Goal: Task Accomplishment & Management: Manage account settings

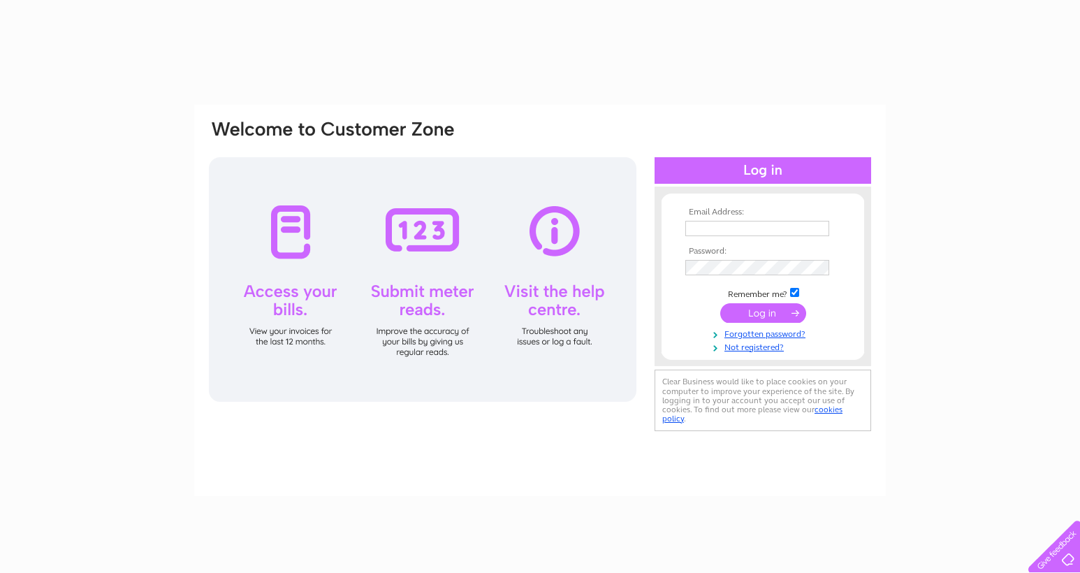
type input "[EMAIL_ADDRESS][DOMAIN_NAME]"
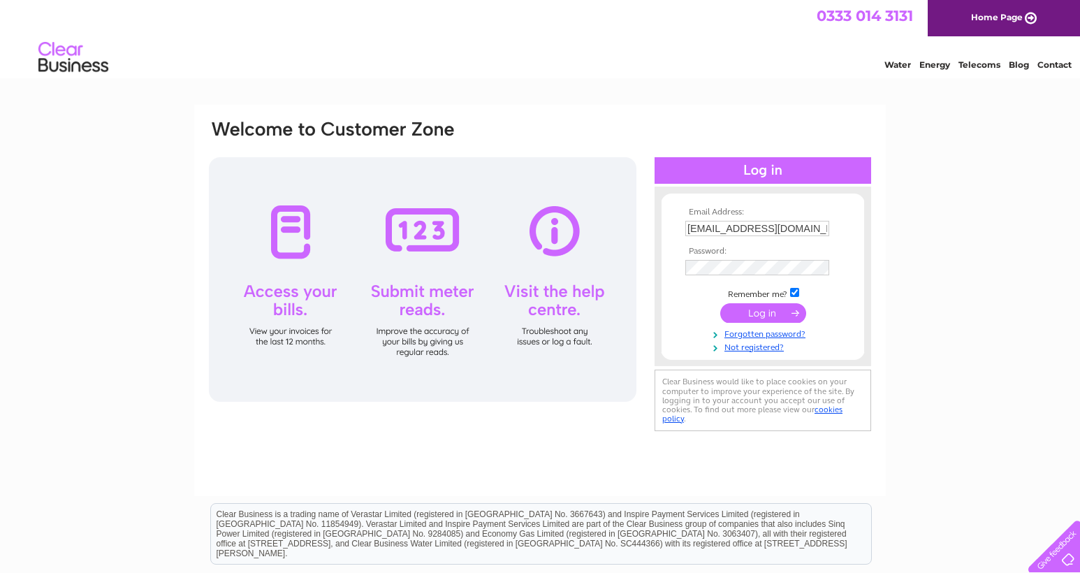
scroll to position [0, 31]
click at [785, 314] on input "submit" at bounding box center [763, 315] width 86 height 20
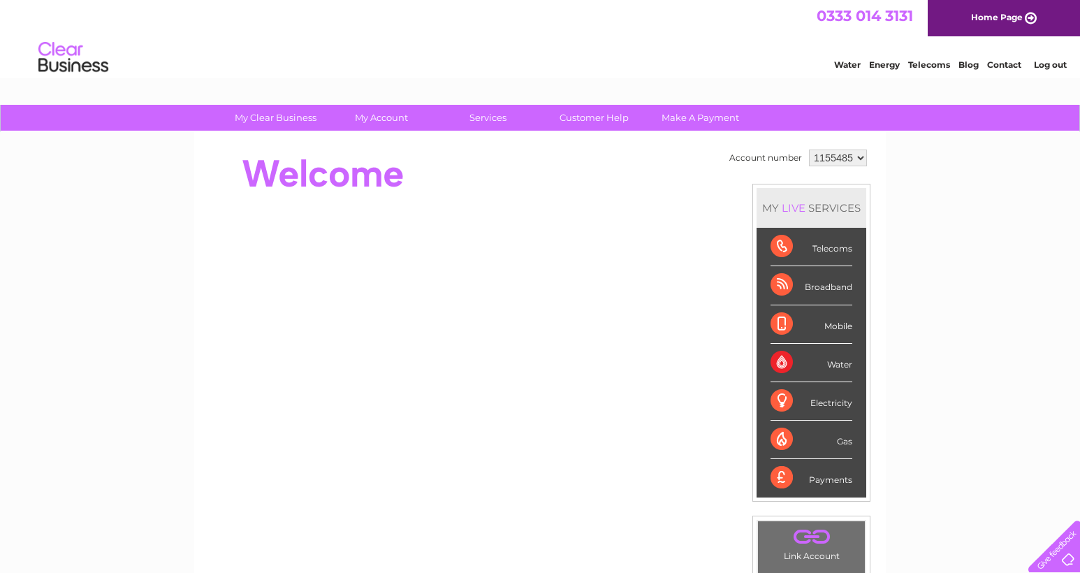
click at [830, 165] on select "1155485 1155491 3023899 3023915" at bounding box center [838, 157] width 58 height 17
click at [809, 149] on select "1155485 1155491 3023899 3023915" at bounding box center [838, 157] width 58 height 17
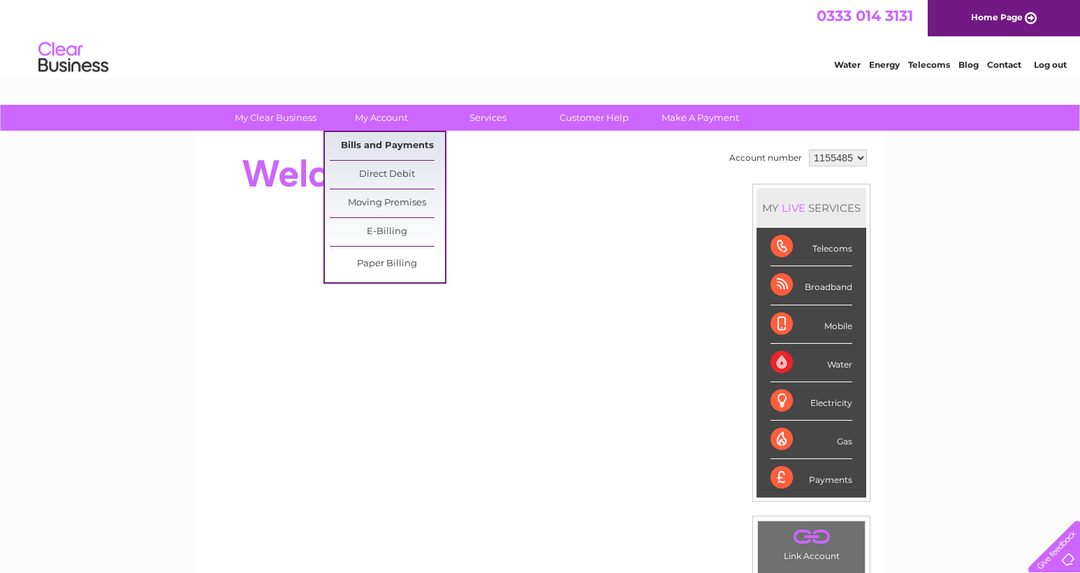
click at [376, 143] on link "Bills and Payments" at bounding box center [387, 146] width 115 height 28
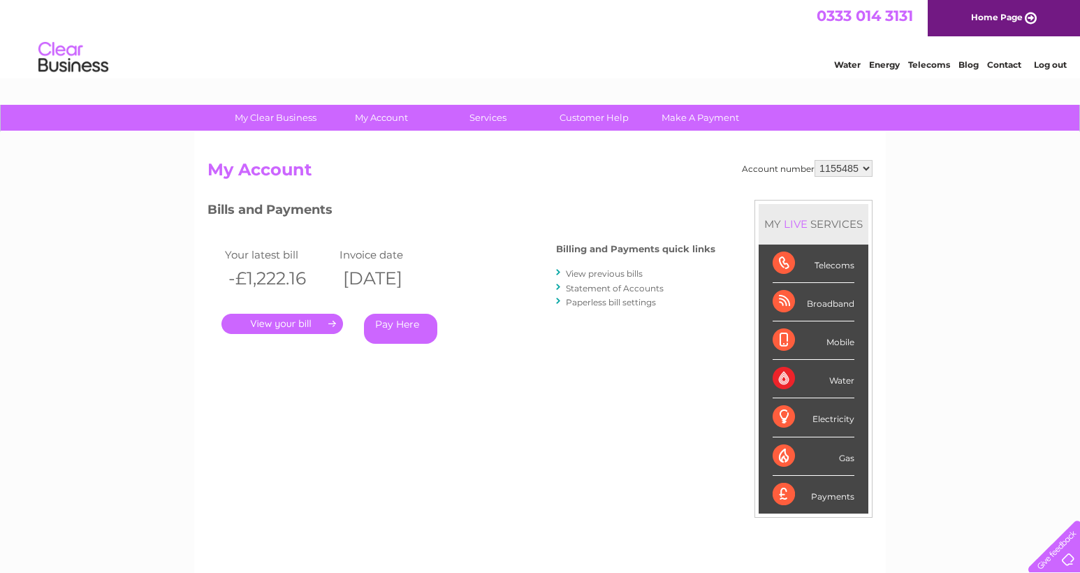
click at [848, 173] on select "1155485 1155491 3023899 3023915" at bounding box center [843, 168] width 58 height 17
select select "1155491"
click at [814, 160] on select "1155485 1155491 3023899 3023915" at bounding box center [843, 168] width 58 height 17
click at [294, 322] on link "." at bounding box center [282, 324] width 122 height 20
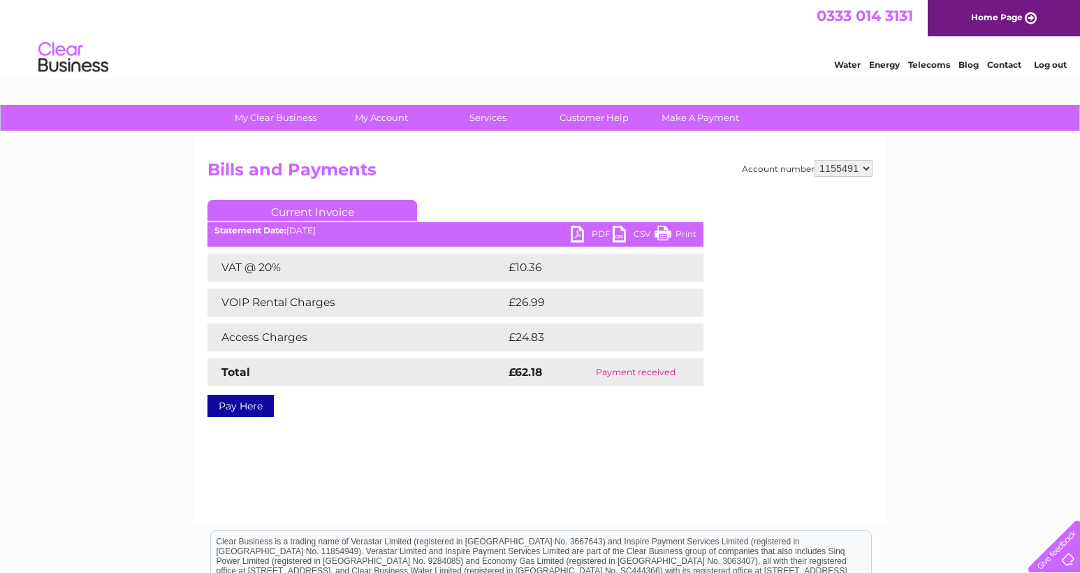
click at [597, 231] on link "PDF" at bounding box center [592, 236] width 42 height 20
